Goal: Communication & Community: Answer question/provide support

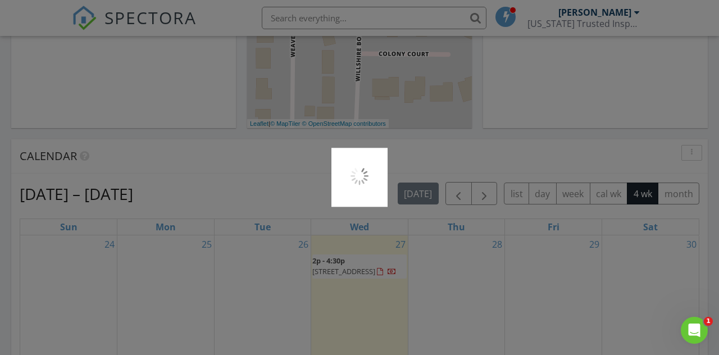
scroll to position [370, 0]
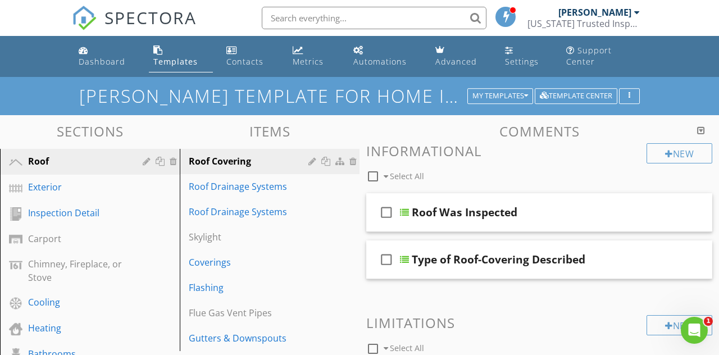
click at [92, 56] on link "Dashboard" at bounding box center [107, 56] width 66 height 32
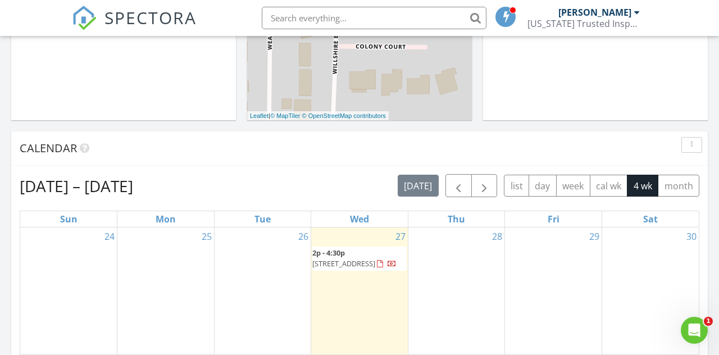
scroll to position [377, 0]
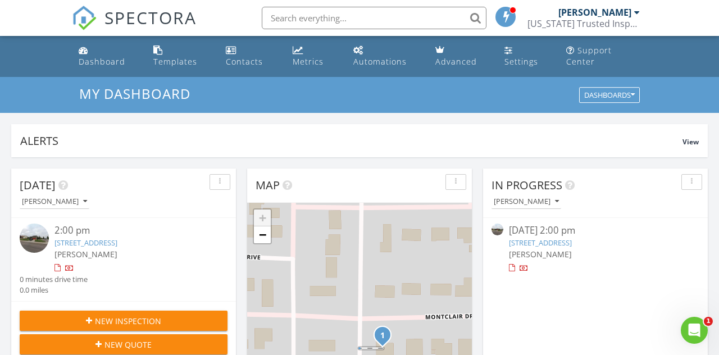
click at [699, 325] on div "Open Intercom Messenger" at bounding box center [694, 330] width 37 height 37
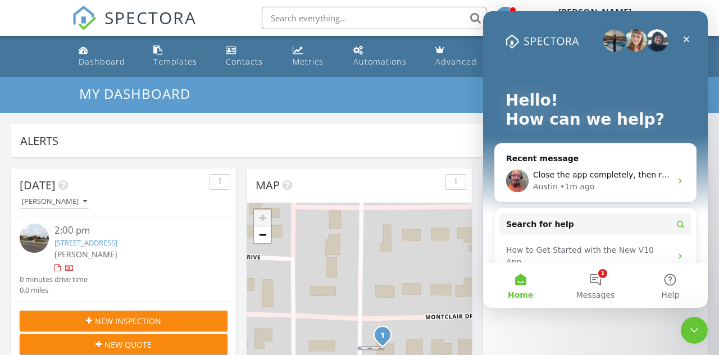
click at [603, 281] on button "1 Messages" at bounding box center [595, 285] width 75 height 45
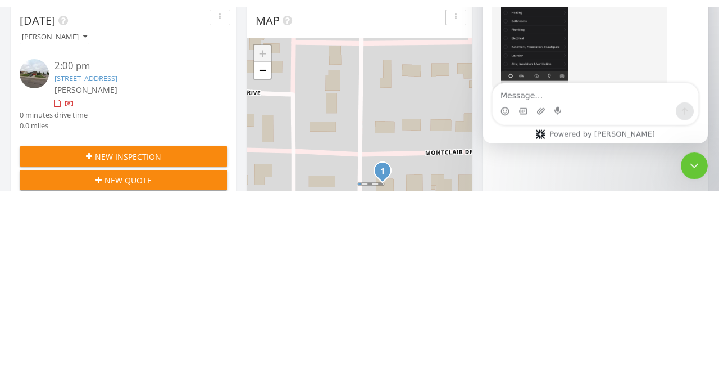
scroll to position [2765, 0]
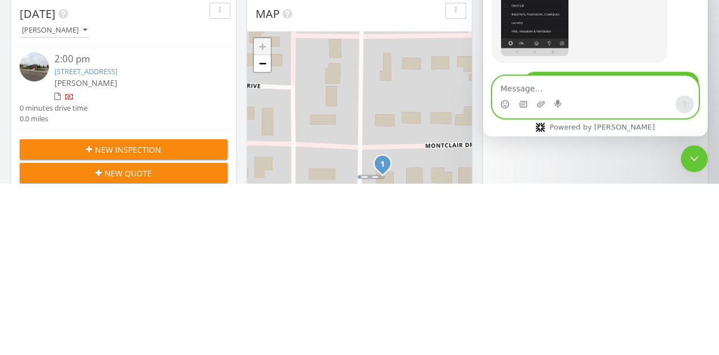
click at [543, 104] on icon "Upload attachment" at bounding box center [541, 104] width 8 height 6
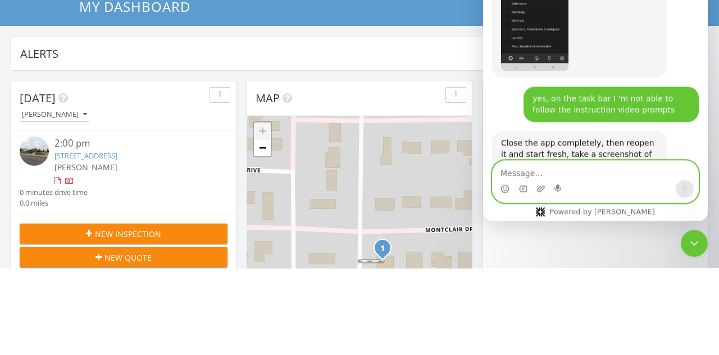
scroll to position [2882, 0]
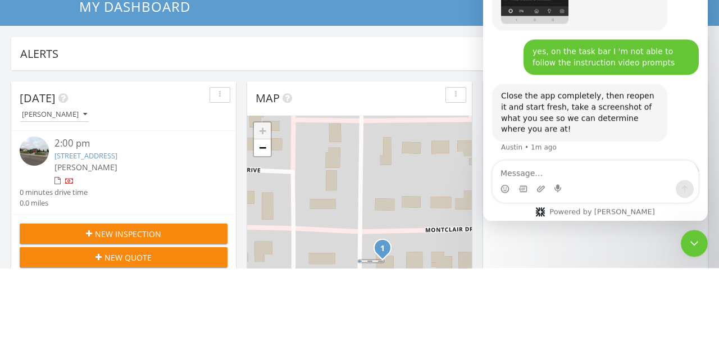
click at [512, 162] on div "Michael • Just now" at bounding box center [595, 222] width 207 height 121
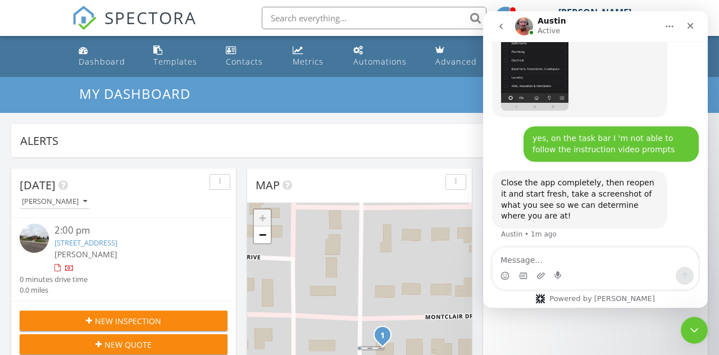
click at [613, 278] on div "Intercom messenger" at bounding box center [596, 276] width 206 height 18
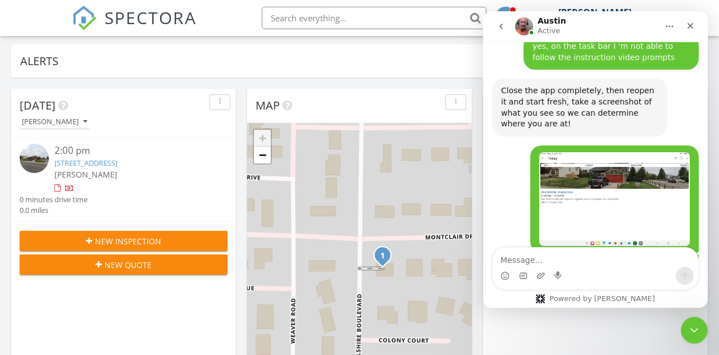
scroll to position [2920, 0]
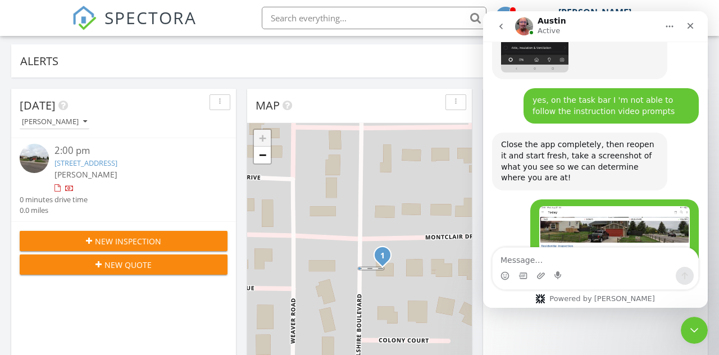
click at [696, 23] on div "Close" at bounding box center [691, 26] width 20 height 20
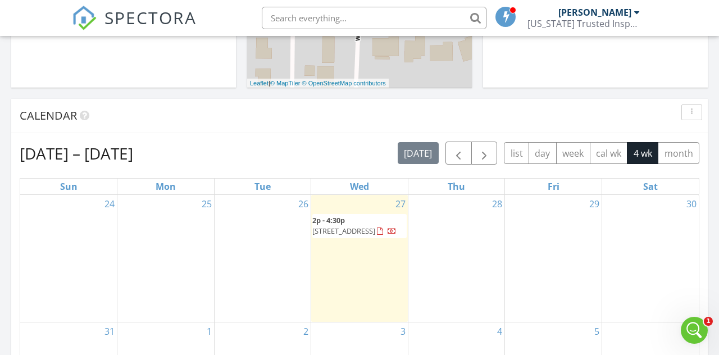
scroll to position [401, 0]
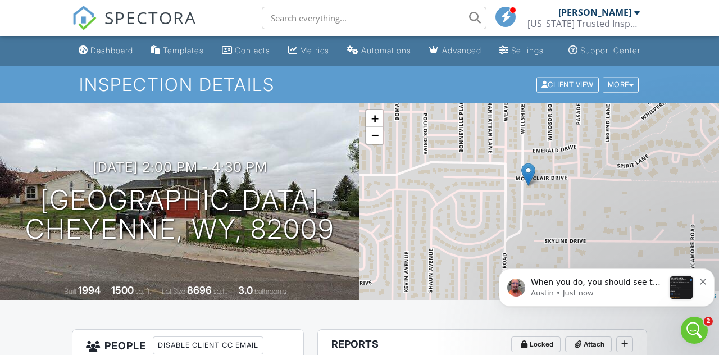
click at [632, 88] on div at bounding box center [632, 84] width 5 height 7
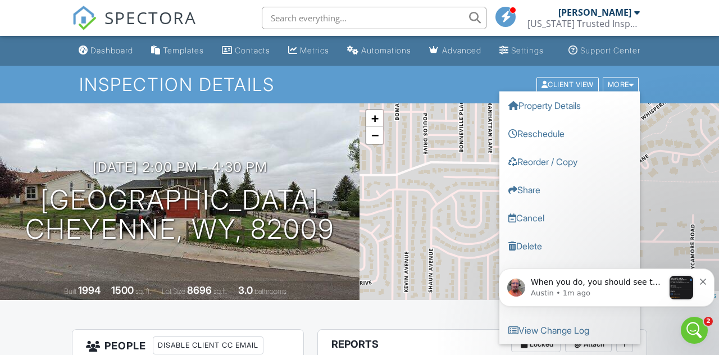
click at [704, 282] on icon "Dismiss notification" at bounding box center [703, 282] width 6 height 6
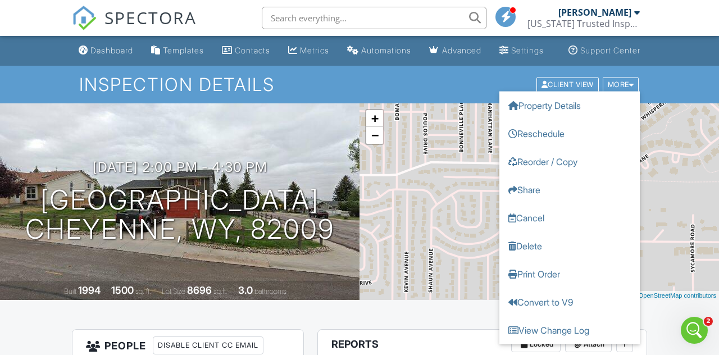
click at [689, 88] on div "Inspection Details Client View More Property Details Reschedule Reorder / Copy …" at bounding box center [359, 85] width 719 height 38
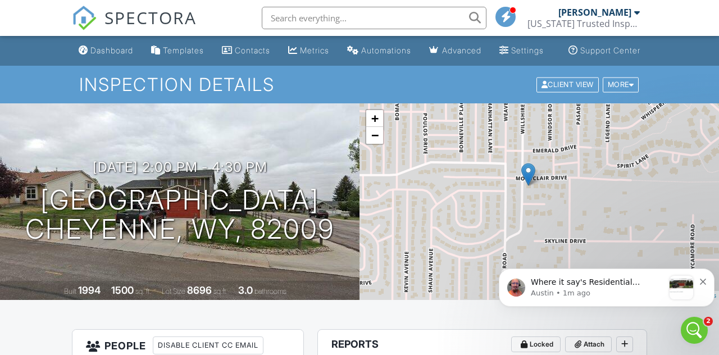
click at [254, 90] on h1 "Inspection Details" at bounding box center [359, 85] width 561 height 20
click at [325, 245] on h1 "[GEOGRAPHIC_DATA] [GEOGRAPHIC_DATA], WY, 82009" at bounding box center [179, 215] width 309 height 60
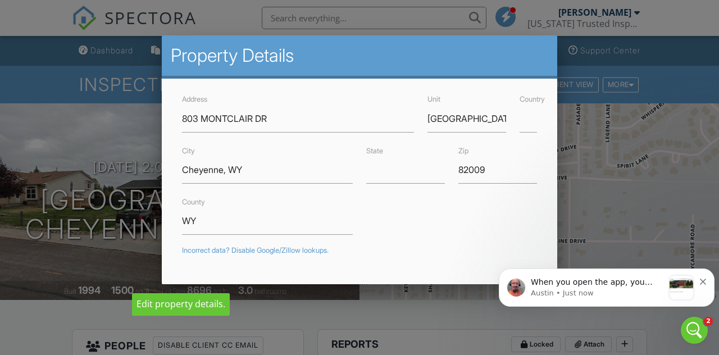
click at [699, 105] on div at bounding box center [359, 166] width 719 height 444
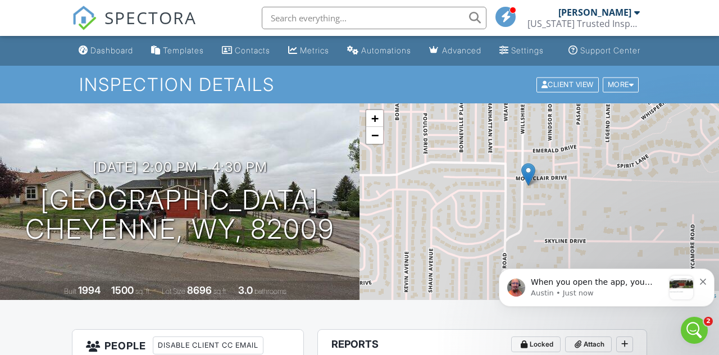
click at [650, 297] on p "Austin • Just now" at bounding box center [597, 293] width 133 height 10
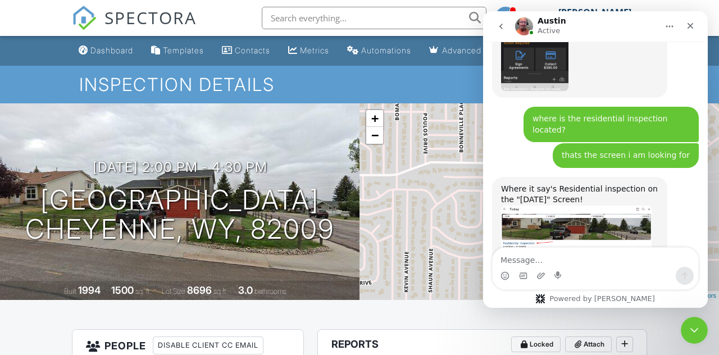
scroll to position [3485, 0]
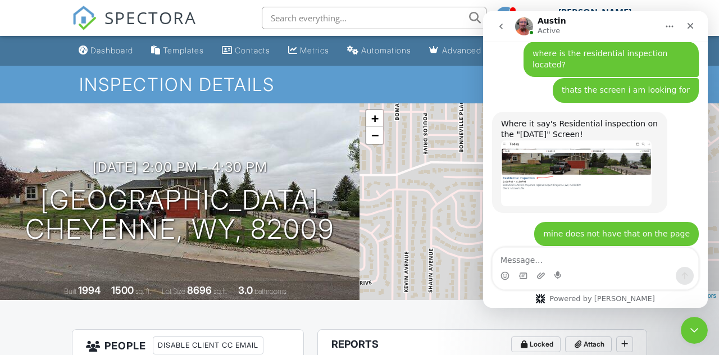
click at [288, 237] on h1 "[GEOGRAPHIC_DATA] [GEOGRAPHIC_DATA], WY, 82009" at bounding box center [179, 215] width 309 height 60
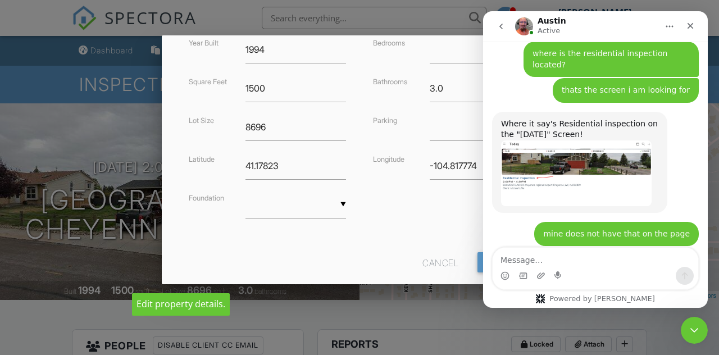
scroll to position [311, 0]
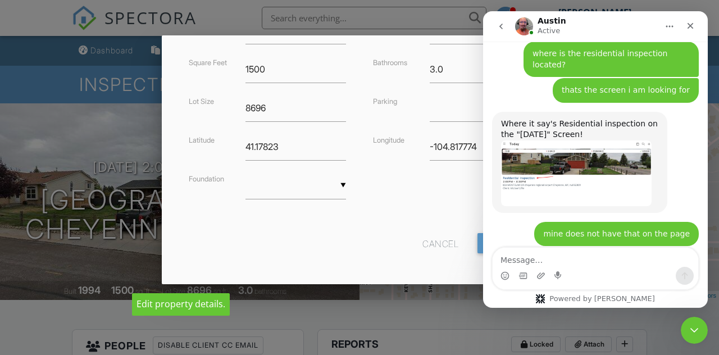
click at [49, 110] on div at bounding box center [359, 166] width 719 height 444
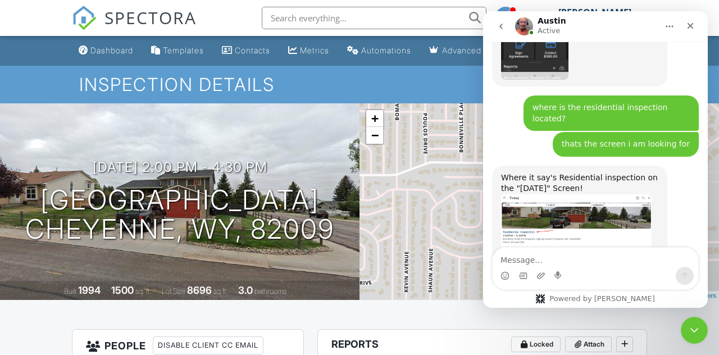
scroll to position [3485, 0]
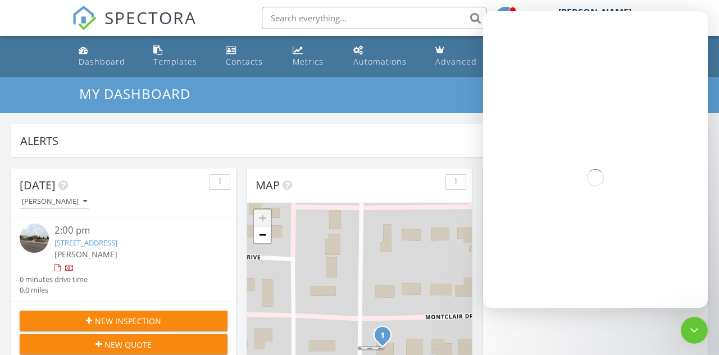
click at [699, 332] on icon "Close Intercom Messenger" at bounding box center [694, 330] width 13 height 13
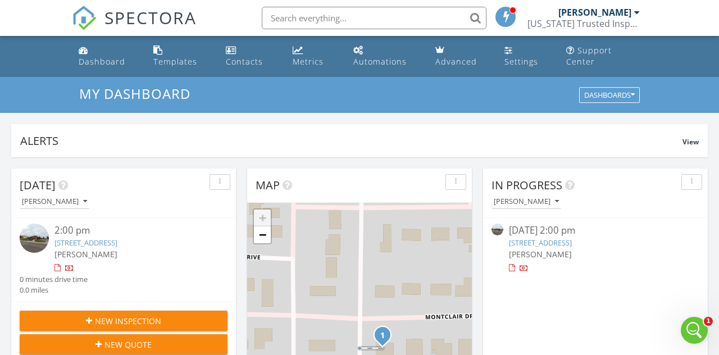
click at [698, 337] on icon "Open Intercom Messenger" at bounding box center [695, 331] width 19 height 19
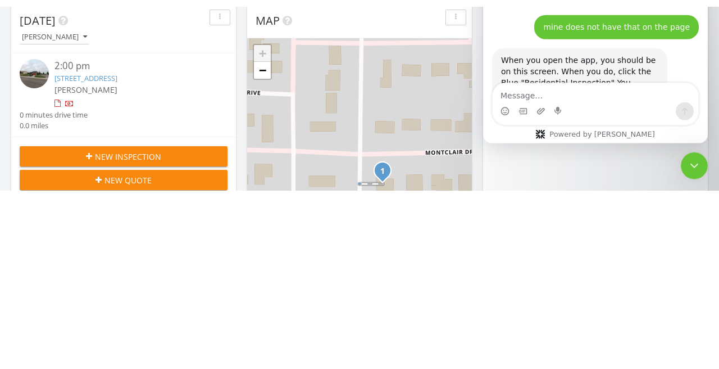
scroll to position [3530, 0]
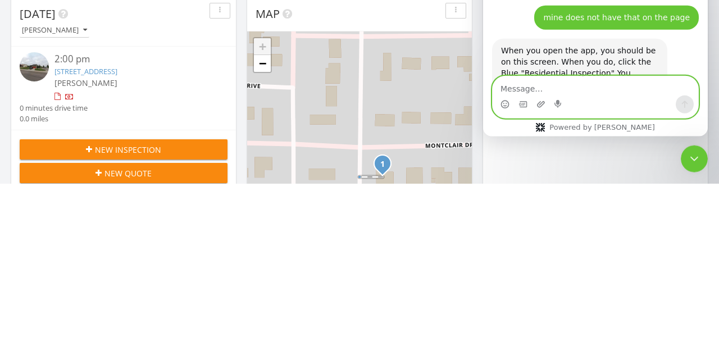
click at [543, 105] on icon "Upload attachment" at bounding box center [541, 104] width 8 height 6
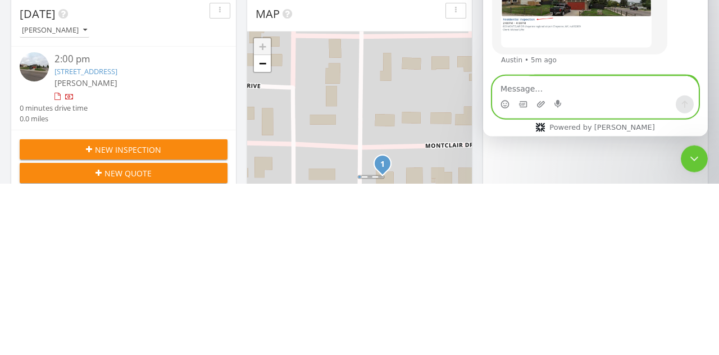
scroll to position [3639, 0]
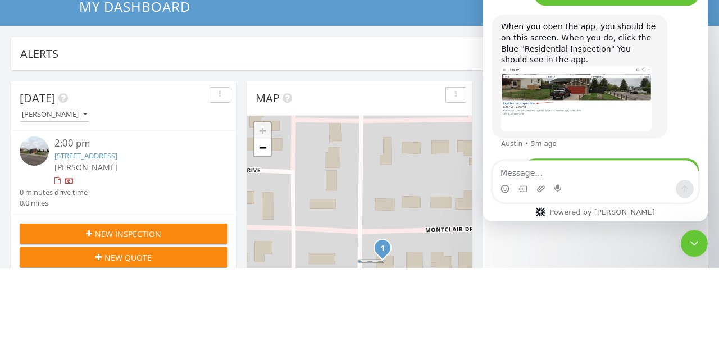
click at [505, 206] on div "Michael • Just now" at bounding box center [595, 266] width 207 height 121
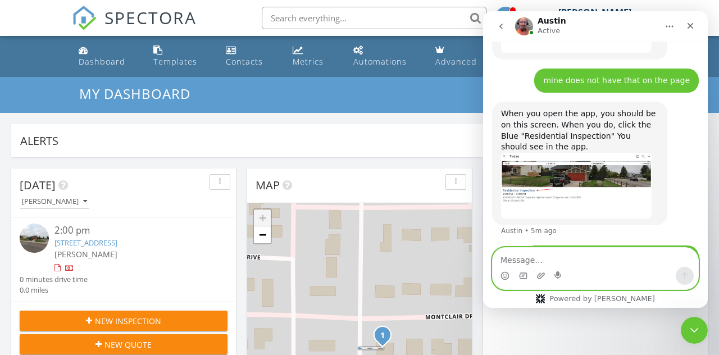
click at [568, 265] on textarea "Message…" at bounding box center [596, 257] width 206 height 19
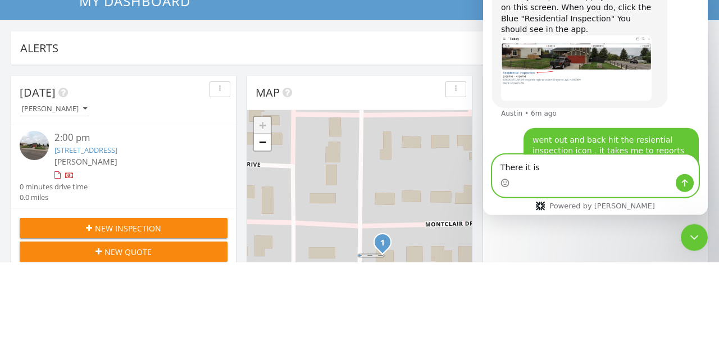
scroll to position [3656, 0]
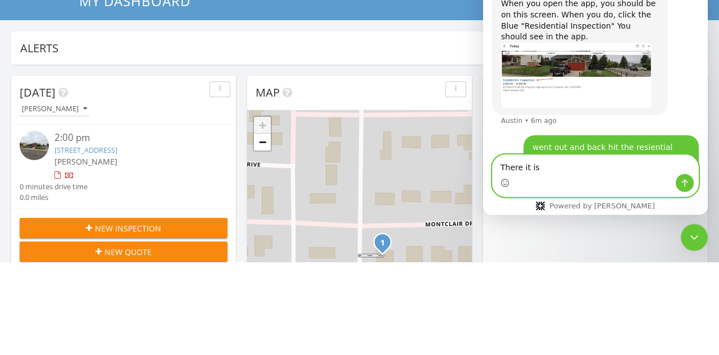
type textarea "There it is"
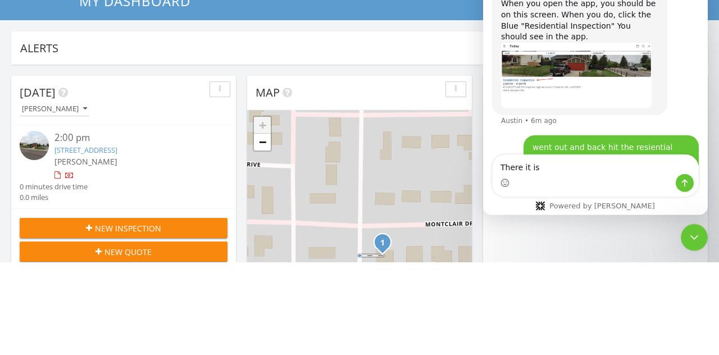
click at [513, 183] on div "Michael • Just now" at bounding box center [595, 243] width 207 height 121
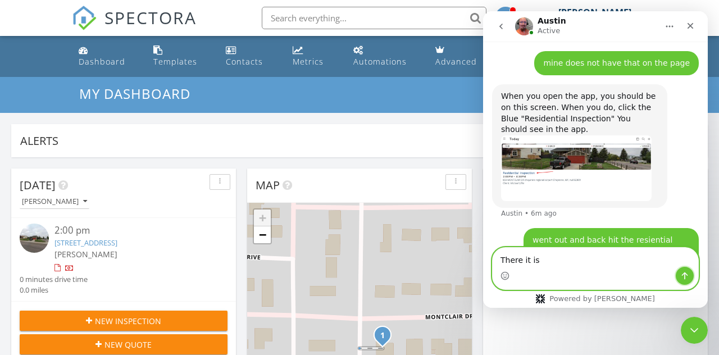
click at [688, 278] on icon "Send a message…" at bounding box center [685, 275] width 9 height 9
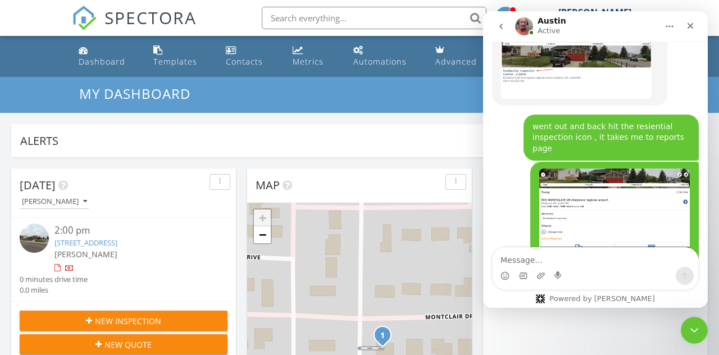
scroll to position [3785, 0]
